Goal: Communication & Community: Answer question/provide support

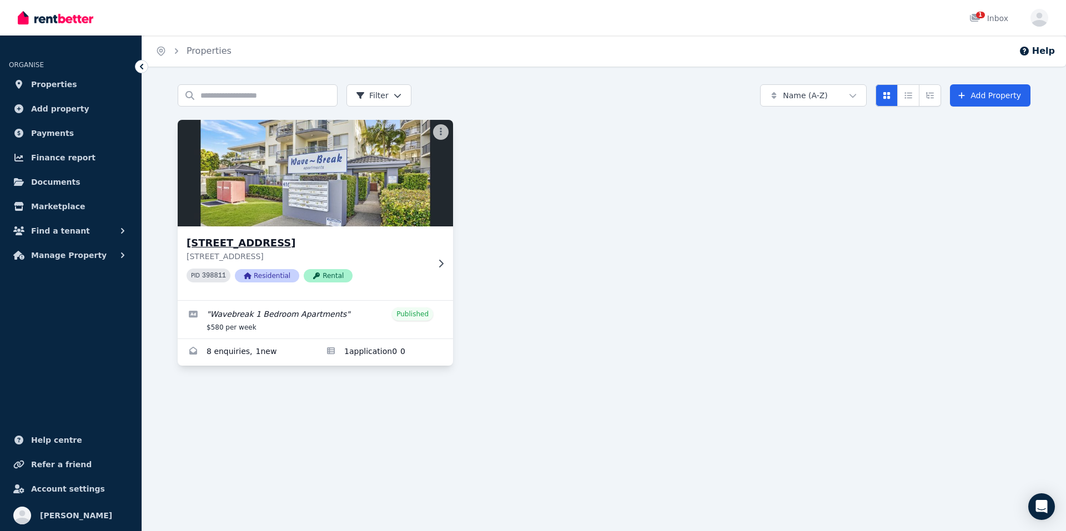
click at [341, 188] on img at bounding box center [315, 173] width 289 height 112
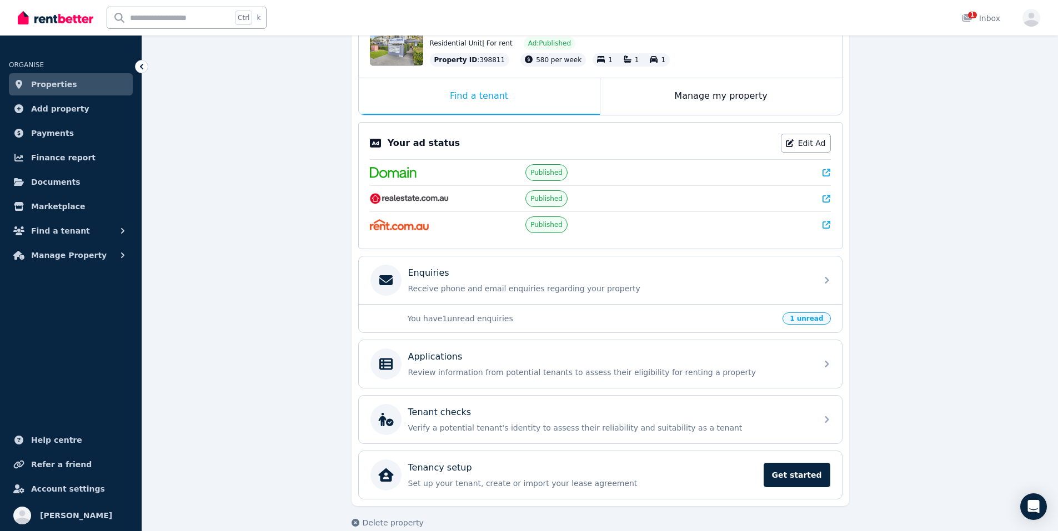
scroll to position [159, 0]
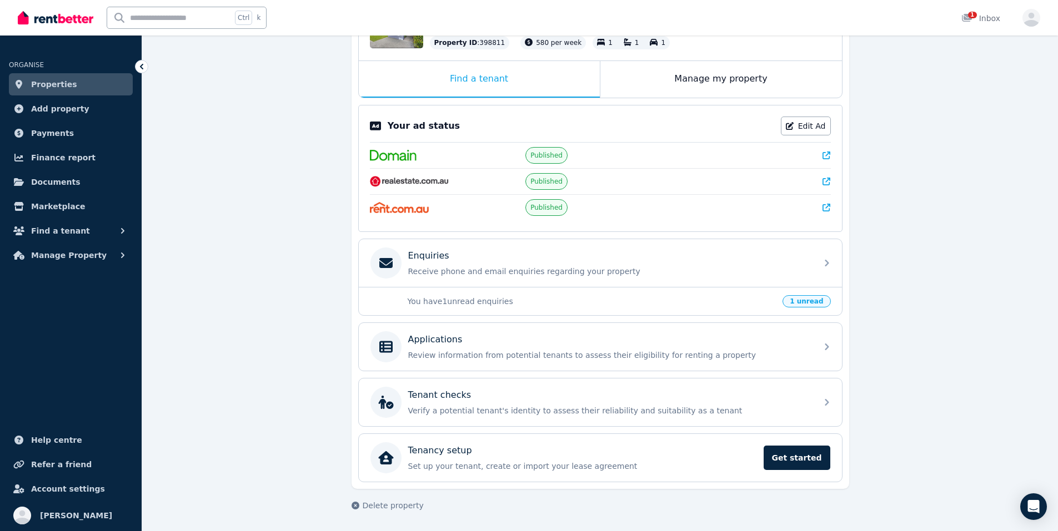
click at [804, 300] on span "1 unread" at bounding box center [806, 301] width 48 height 12
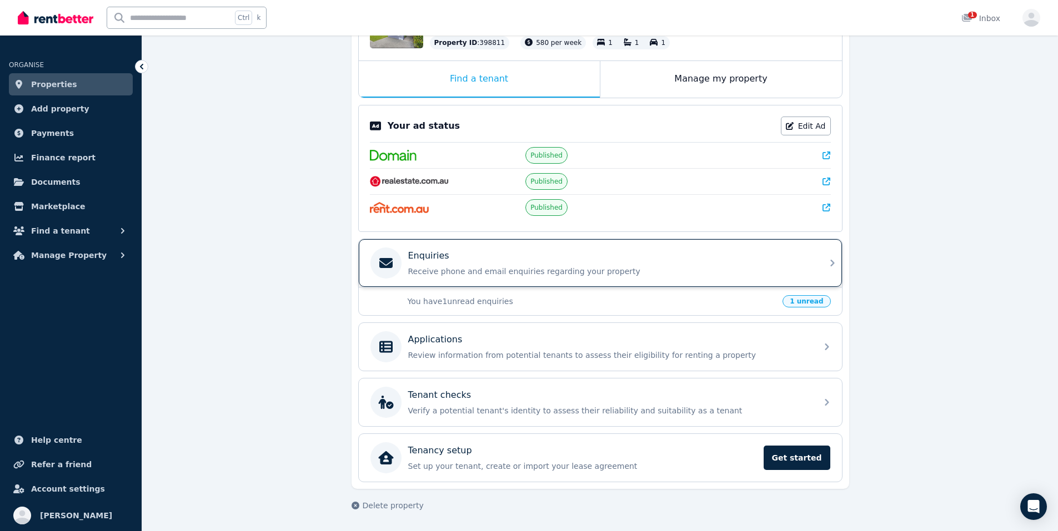
click at [436, 264] on div "Enquiries Receive phone and email enquiries regarding your property" at bounding box center [609, 263] width 402 height 28
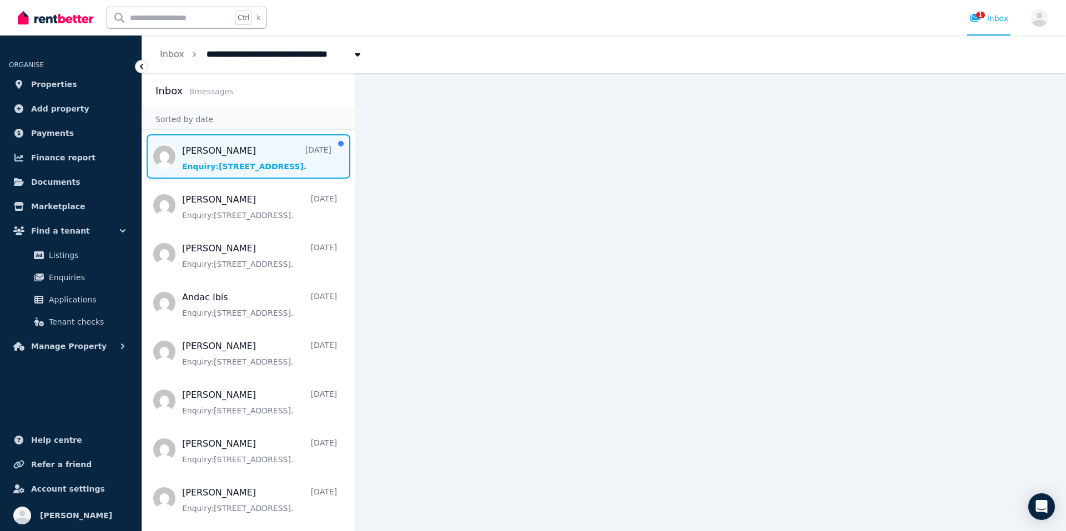
click at [251, 160] on span "Message list" at bounding box center [248, 156] width 213 height 44
